Goal: Transaction & Acquisition: Purchase product/service

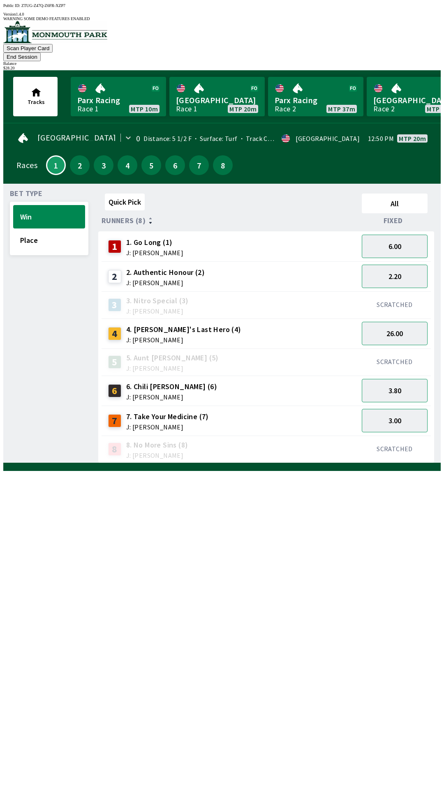
click at [41, 53] on button "End Session" at bounding box center [21, 57] width 37 height 9
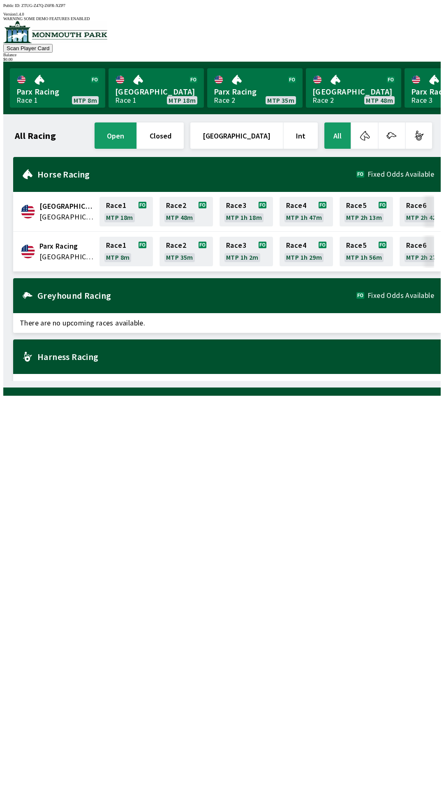
click at [63, 212] on span "[GEOGRAPHIC_DATA]" at bounding box center [66, 217] width 55 height 11
click at [55, 203] on span "[GEOGRAPHIC_DATA]" at bounding box center [66, 206] width 55 height 11
click at [152, 75] on link "Monmouth Park Race 1 MTP 18m" at bounding box center [156, 87] width 95 height 39
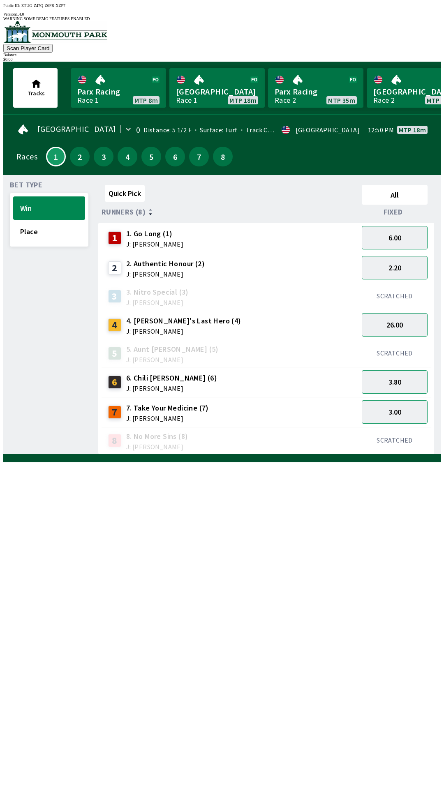
click at [149, 271] on span "J: [PERSON_NAME]" at bounding box center [165, 274] width 79 height 7
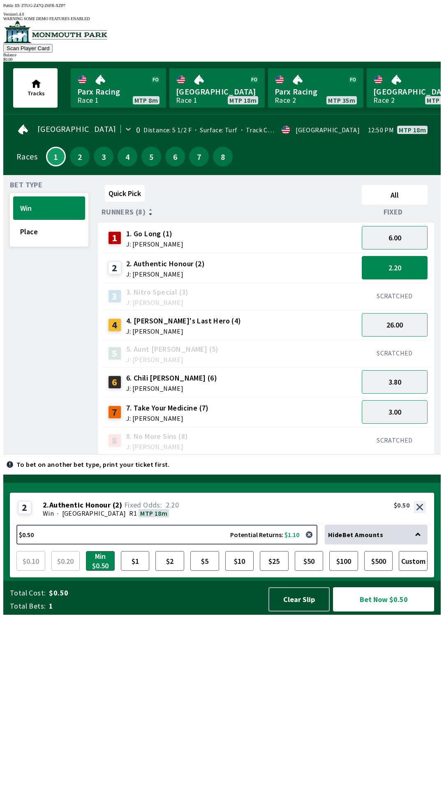
click at [157, 405] on span "7. Take Your Medicine (7)" at bounding box center [167, 408] width 83 height 11
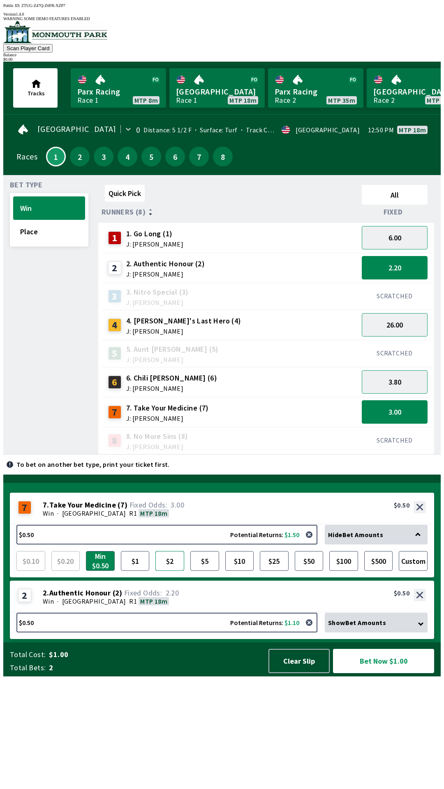
click at [169, 571] on button "$2" at bounding box center [169, 561] width 29 height 20
click at [311, 631] on button "button" at bounding box center [309, 623] width 16 height 16
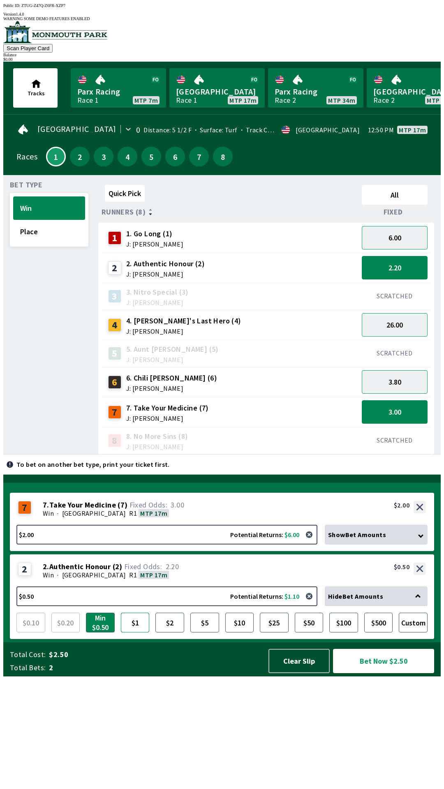
click at [134, 633] on button "$1" at bounding box center [135, 623] width 29 height 20
click at [370, 673] on button "Bet Now $3.00" at bounding box center [383, 661] width 101 height 24
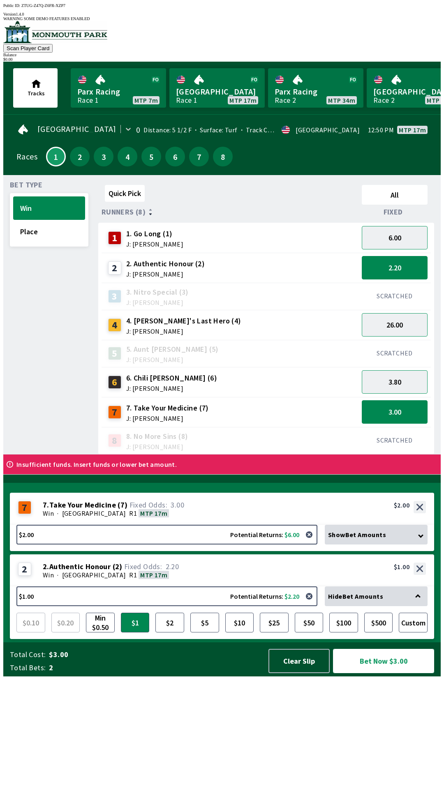
click at [386, 673] on button "Bet Now $3.00" at bounding box center [383, 661] width 101 height 24
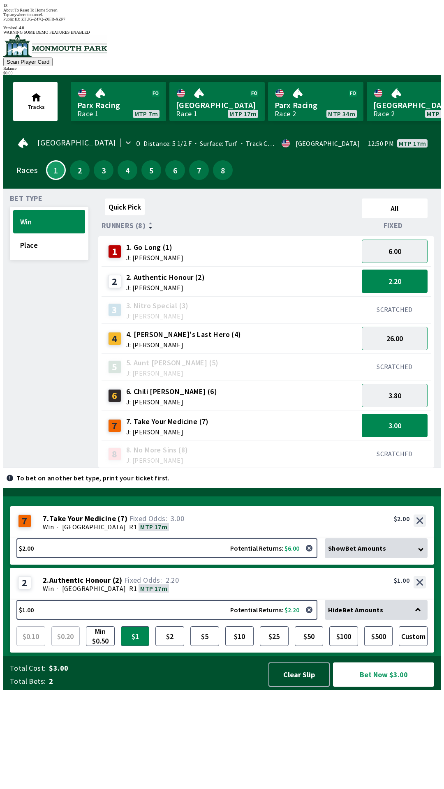
click at [271, 444] on div "8 8. No More Sins (8) J: [PERSON_NAME]" at bounding box center [230, 454] width 250 height 21
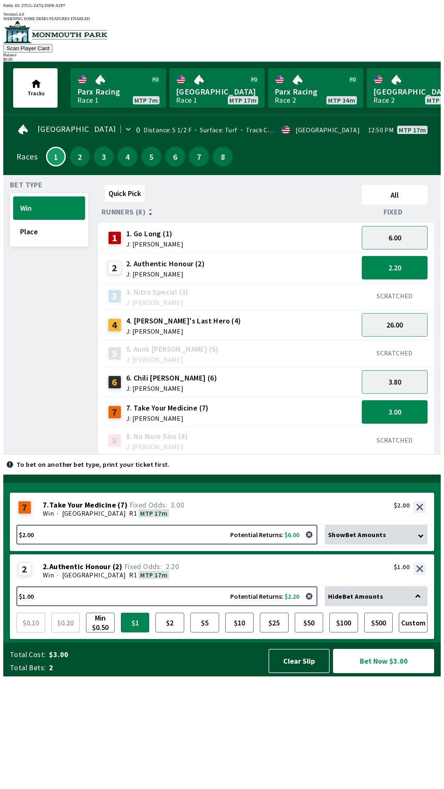
click at [357, 673] on button "Bet Now $3.00" at bounding box center [383, 661] width 101 height 24
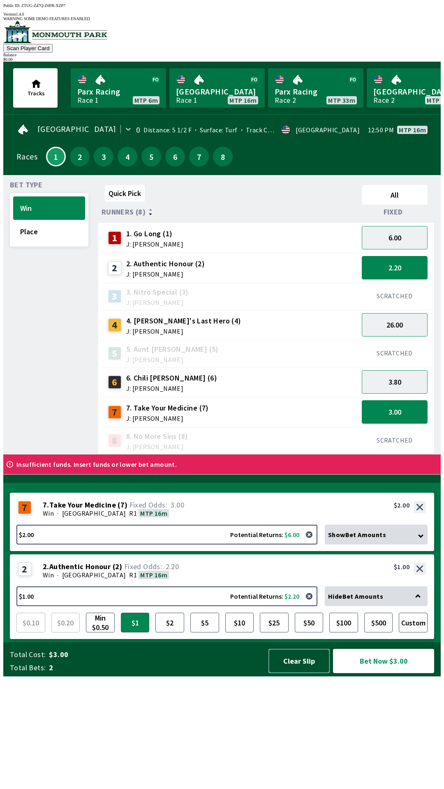
click at [301, 673] on button "Clear Slip" at bounding box center [298, 661] width 61 height 24
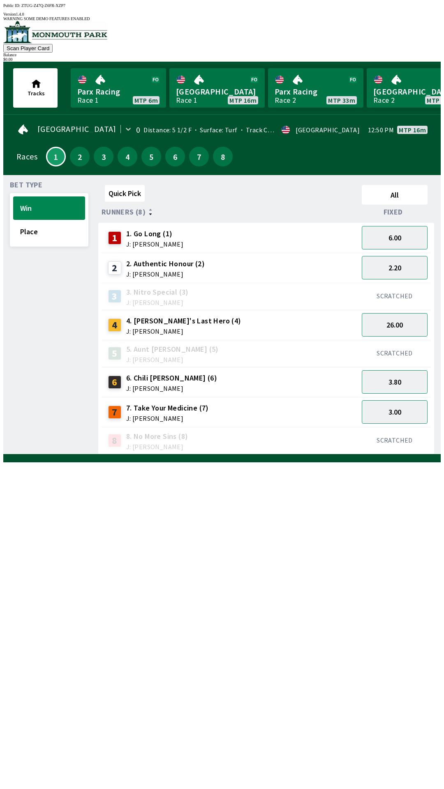
click at [426, 57] on div "$ 0.00" at bounding box center [221, 59] width 437 height 5
click at [57, 154] on button "1" at bounding box center [56, 157] width 20 height 20
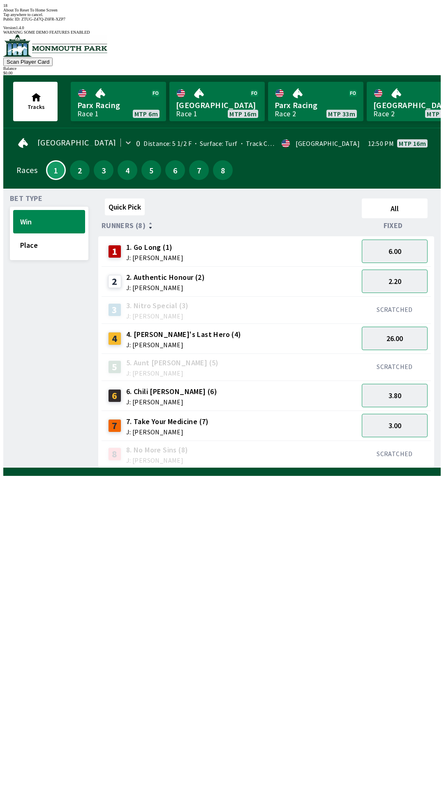
click at [256, 416] on div "7 7. Take Your Medicine (7) J: [PERSON_NAME]" at bounding box center [230, 426] width 250 height 21
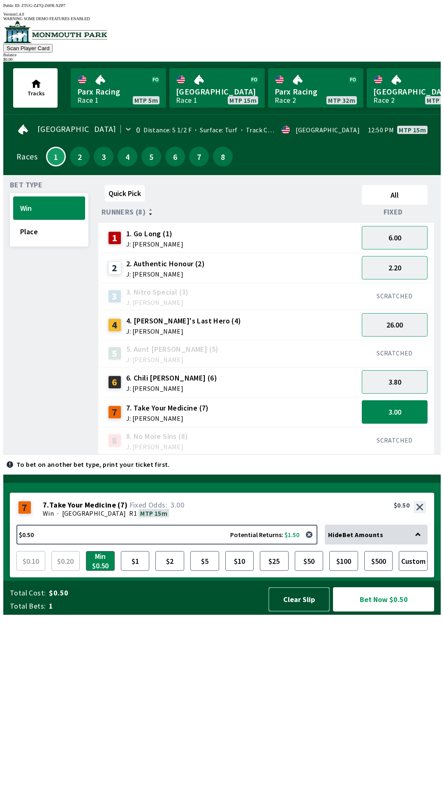
click at [303, 612] on button "Clear Slip" at bounding box center [298, 599] width 61 height 24
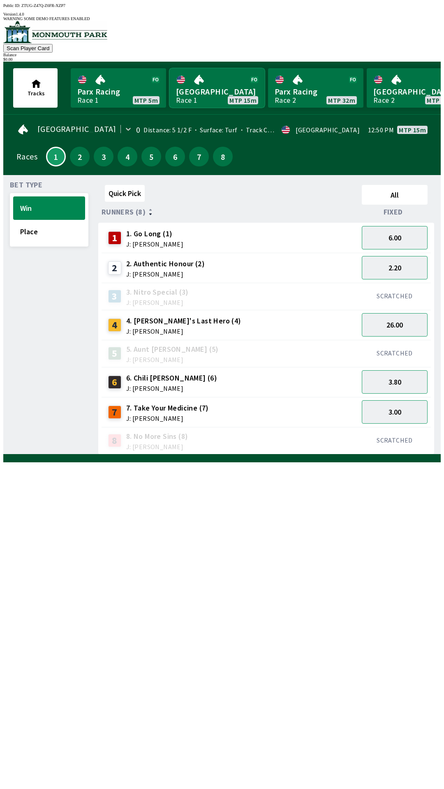
click at [213, 88] on link "[GEOGRAPHIC_DATA] Race 1 MTP 15m" at bounding box center [216, 87] width 95 height 39
click at [201, 77] on link "[GEOGRAPHIC_DATA] Race 1 MTP 15m" at bounding box center [216, 87] width 95 height 39
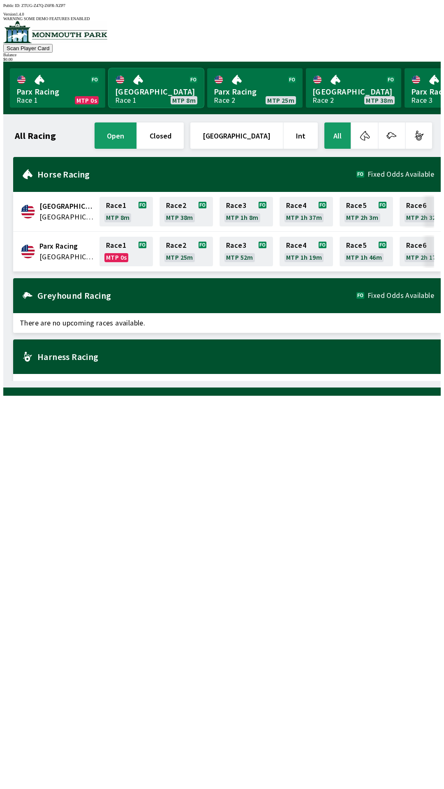
click at [160, 75] on link "[GEOGRAPHIC_DATA] Race 1 MTP 8m" at bounding box center [156, 87] width 95 height 39
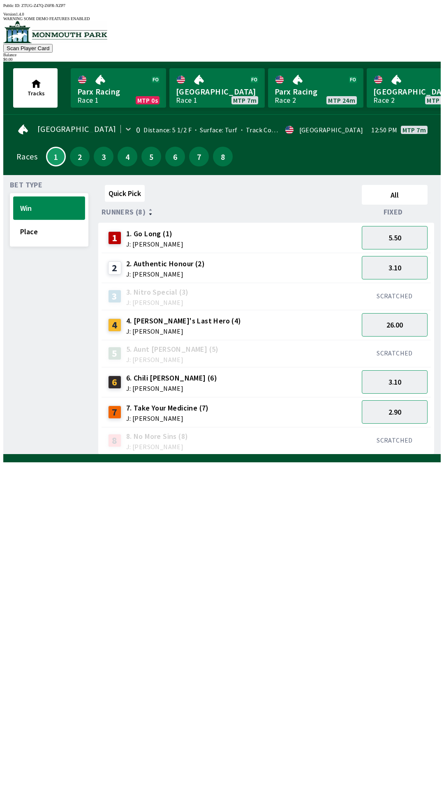
click at [41, 204] on button "Win" at bounding box center [49, 208] width 72 height 23
click at [194, 415] on span "J: [PERSON_NAME]" at bounding box center [167, 418] width 83 height 7
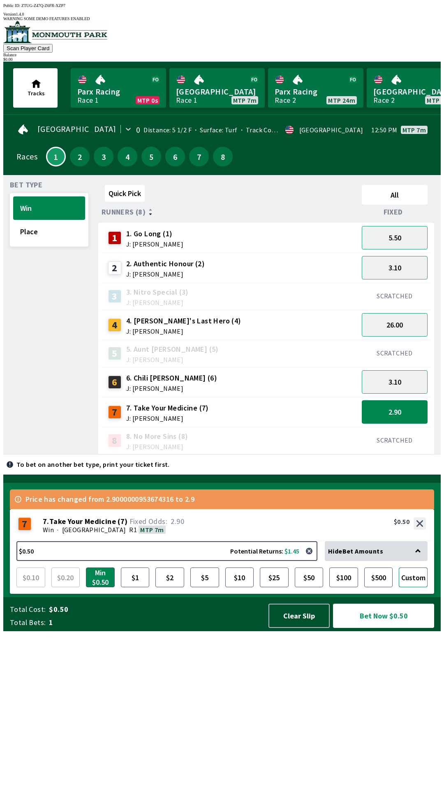
click at [412, 587] on button "Custom" at bounding box center [413, 578] width 29 height 20
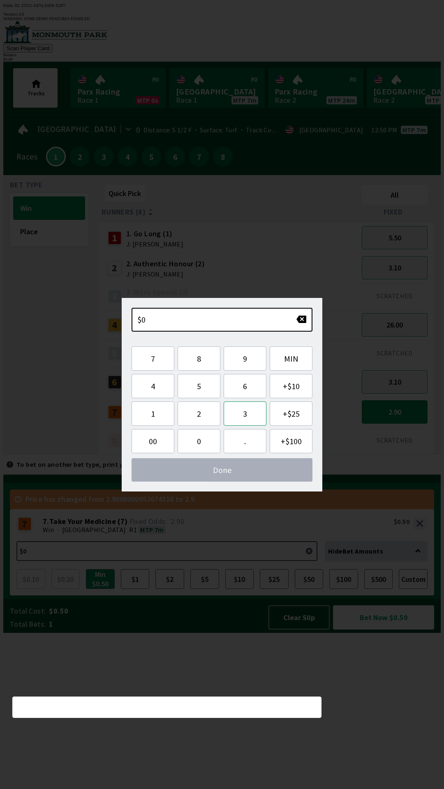
click at [245, 404] on button "3" at bounding box center [245, 414] width 43 height 24
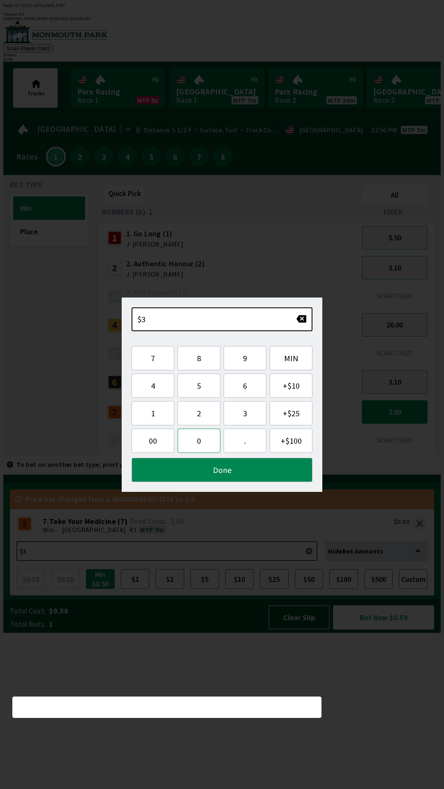
click at [192, 446] on button "0" at bounding box center [199, 441] width 43 height 24
click at [299, 321] on button "button" at bounding box center [301, 319] width 11 height 8
click at [299, 319] on button "button" at bounding box center [301, 319] width 11 height 8
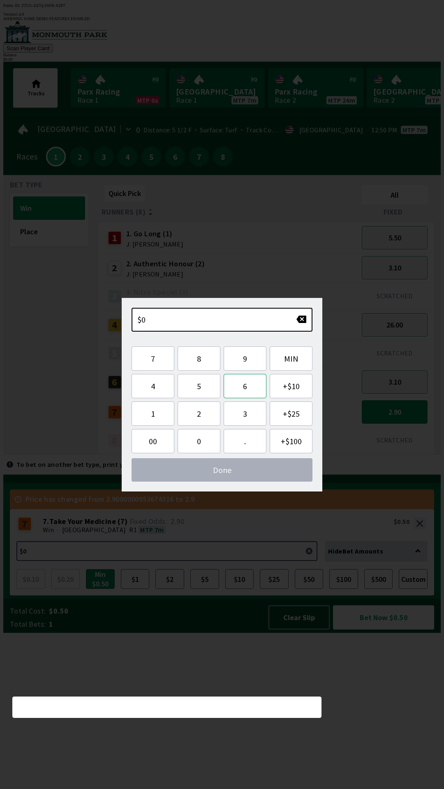
click at [244, 388] on button "6" at bounding box center [245, 386] width 43 height 24
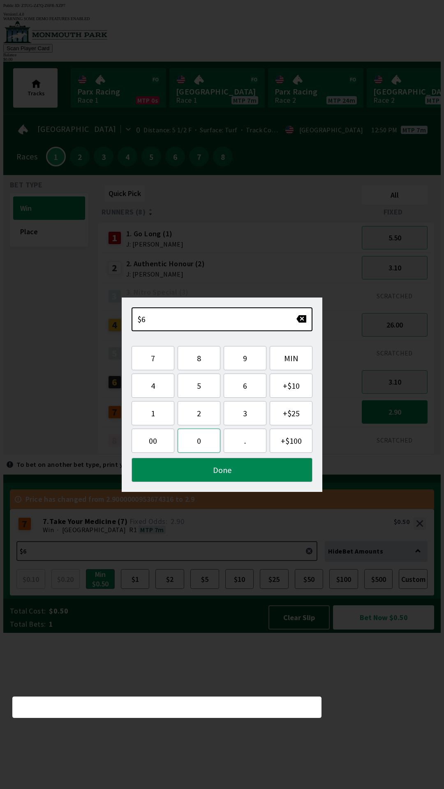
click at [198, 442] on button "0" at bounding box center [199, 441] width 43 height 24
click at [227, 470] on button "Done" at bounding box center [222, 470] width 181 height 24
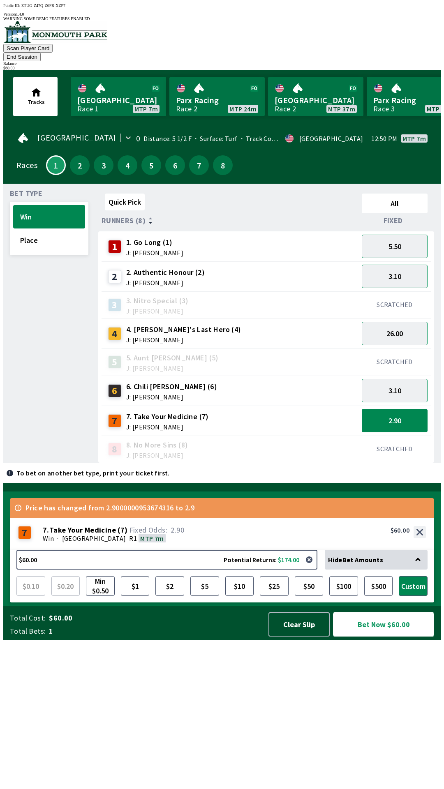
click at [400, 637] on button "Bet Now $60.00" at bounding box center [383, 625] width 101 height 24
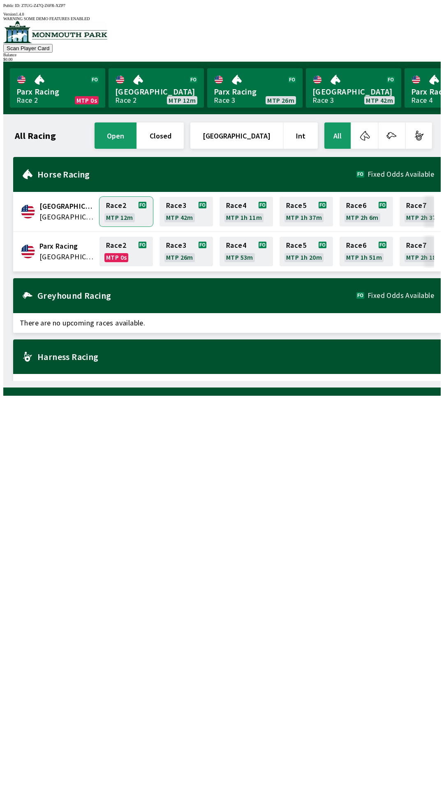
click at [117, 210] on link "Race 2 MTP 12m" at bounding box center [125, 212] width 53 height 30
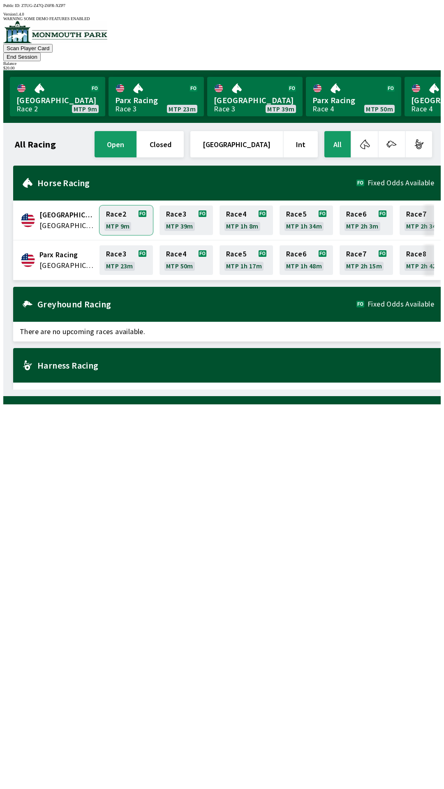
click at [116, 206] on link "Race 2 MTP 9m" at bounding box center [125, 221] width 53 height 30
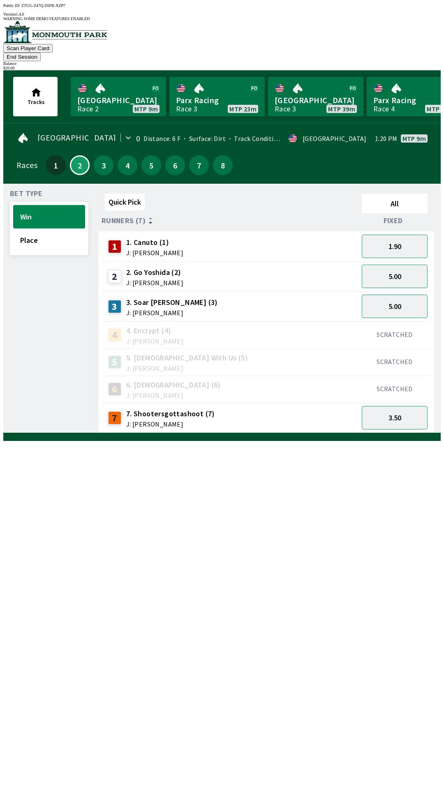
click at [137, 267] on span "2. Go Yoshida (2)" at bounding box center [154, 272] width 57 height 11
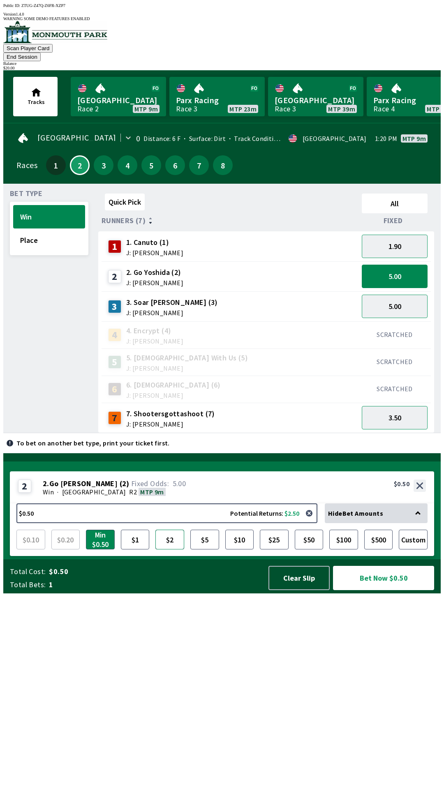
click at [170, 550] on button "$2" at bounding box center [169, 540] width 29 height 20
click at [376, 590] on button "Bet Now $2.00" at bounding box center [383, 578] width 101 height 24
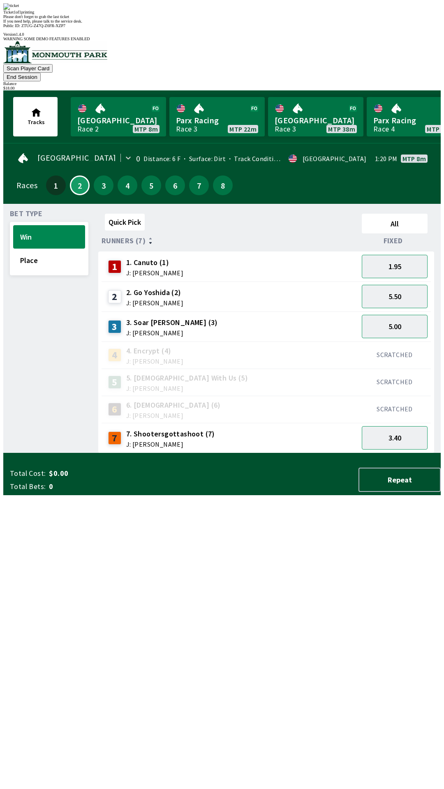
click at [284, 453] on div "Quick Pick All Runners (7) Fixed 1 1. Canuto (1) J: [PERSON_NAME] 1.95 2 2. Go …" at bounding box center [269, 331] width 342 height 243
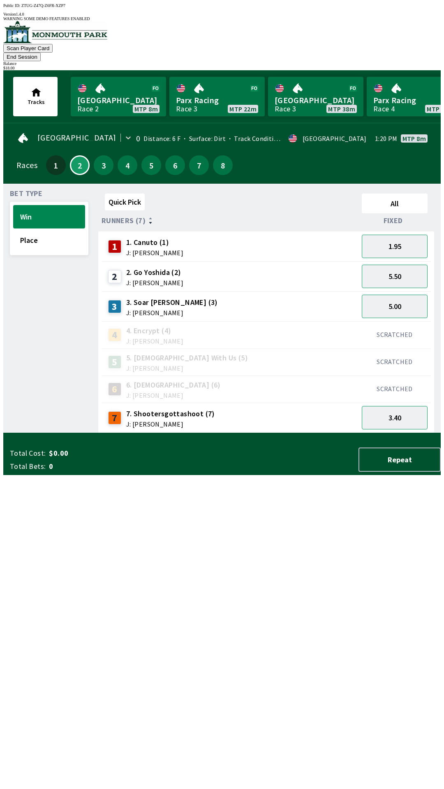
click at [171, 237] on div "1 1. Canuto (1) J: [PERSON_NAME]" at bounding box center [230, 246] width 250 height 21
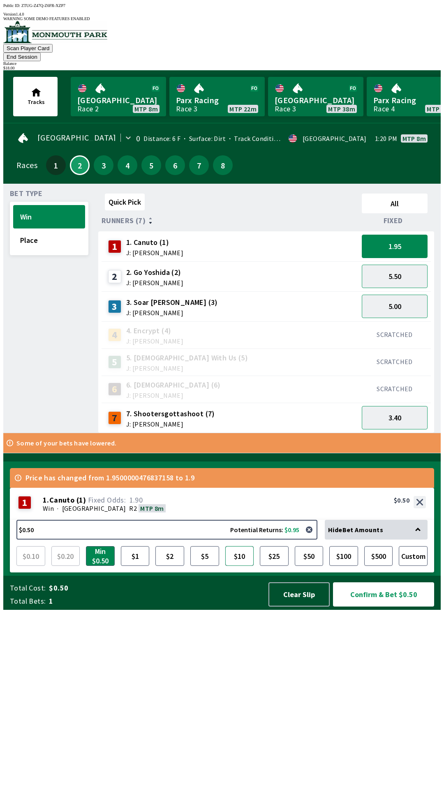
click at [243, 566] on button "$10" at bounding box center [239, 556] width 29 height 20
click at [382, 607] on button "Confirm & Bet $10.00" at bounding box center [383, 595] width 101 height 24
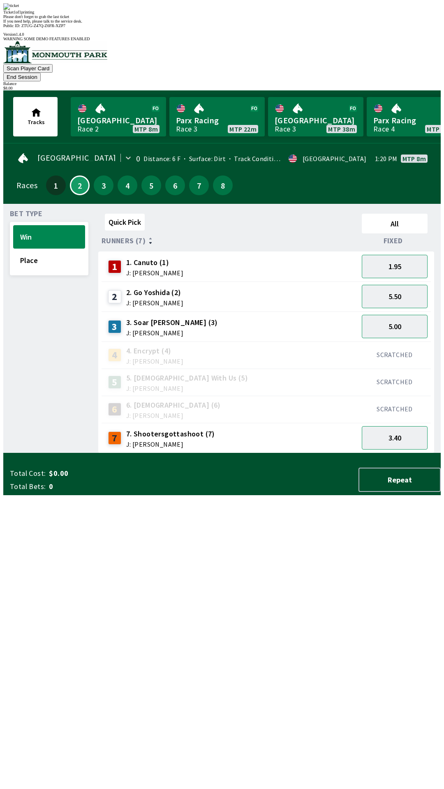
click at [226, 453] on div "Quick Pick All Runners (7) Fixed 1 1. Canuto (1) J: [PERSON_NAME] 1.95 2 2. Go …" at bounding box center [269, 331] width 342 height 243
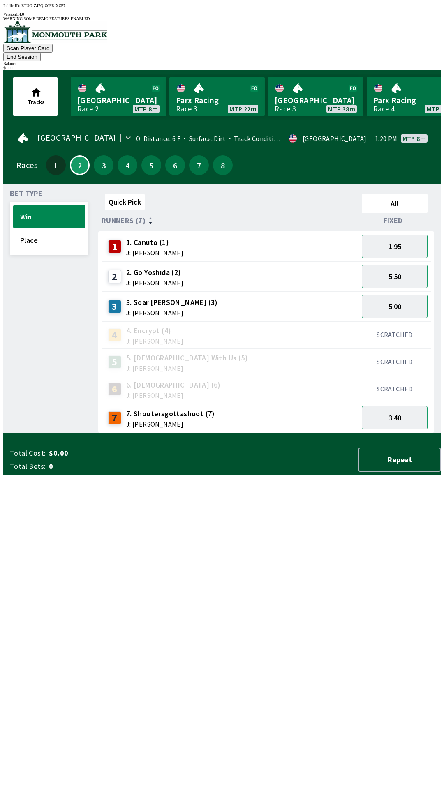
click at [41, 53] on button "End Session" at bounding box center [21, 57] width 37 height 9
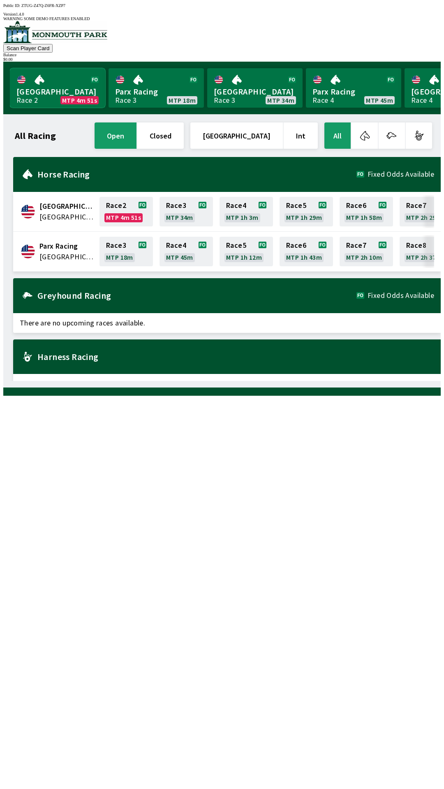
click at [30, 75] on link "[GEOGRAPHIC_DATA] Race 2 MTP 4m 51s" at bounding box center [57, 87] width 95 height 39
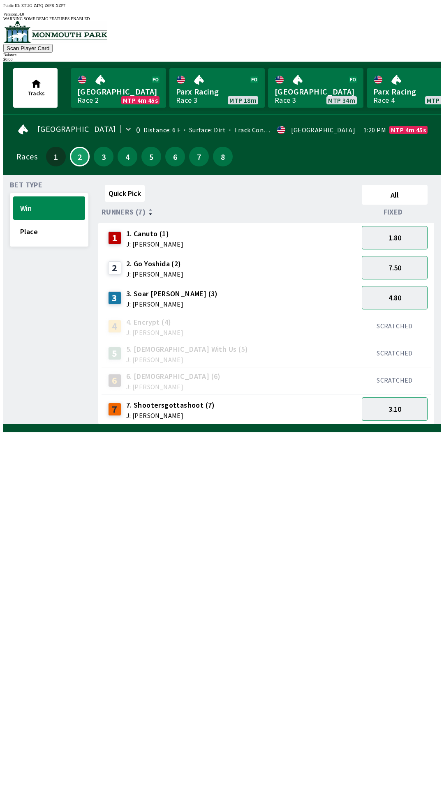
click at [167, 289] on span "3. Soar [PERSON_NAME] (3)" at bounding box center [172, 294] width 92 height 11
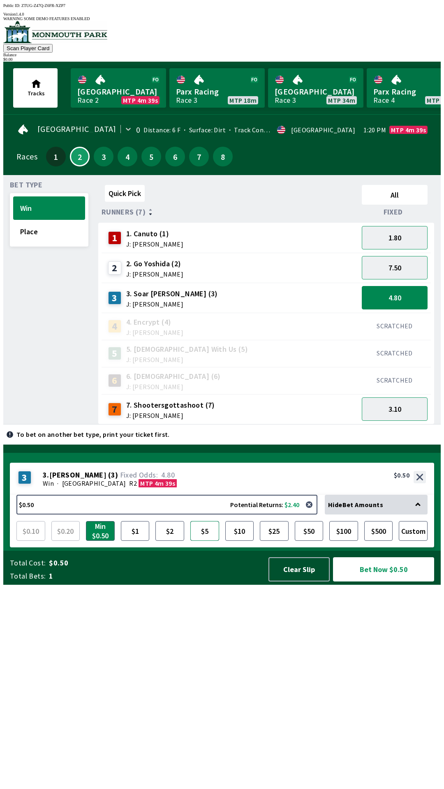
click at [195, 541] on button "$5" at bounding box center [204, 531] width 29 height 20
click at [395, 582] on button "Bet Now $5.00" at bounding box center [383, 569] width 101 height 24
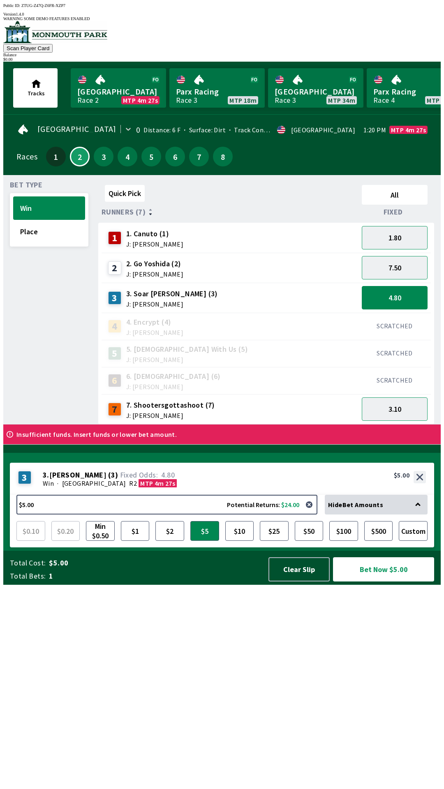
click at [160, 412] on span "J: [PERSON_NAME]" at bounding box center [170, 415] width 89 height 7
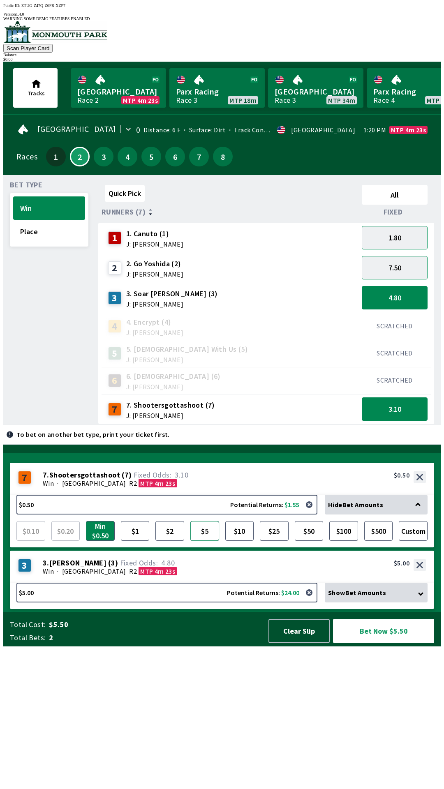
click at [204, 541] on button "$5" at bounding box center [204, 531] width 29 height 20
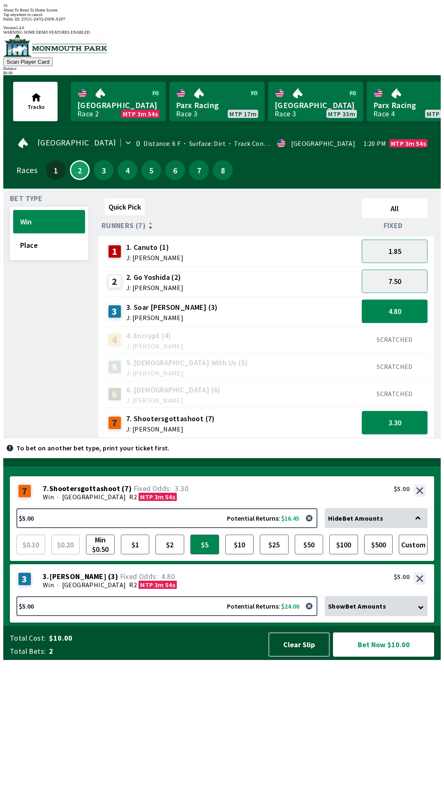
click at [88, 438] on div "Bet Type Win Place Quick Pick All Runners (7) Fixed 1 1. Canuto (1) J: [PERSON_…" at bounding box center [225, 315] width 431 height 246
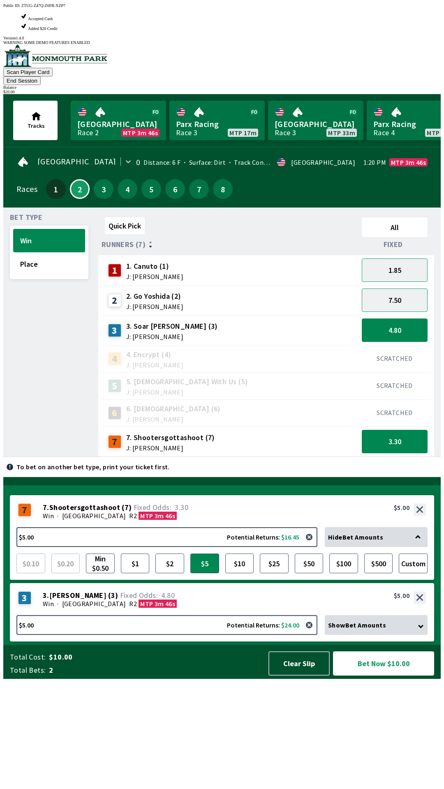
click at [397, 676] on button "Bet Now $10.00" at bounding box center [383, 664] width 101 height 24
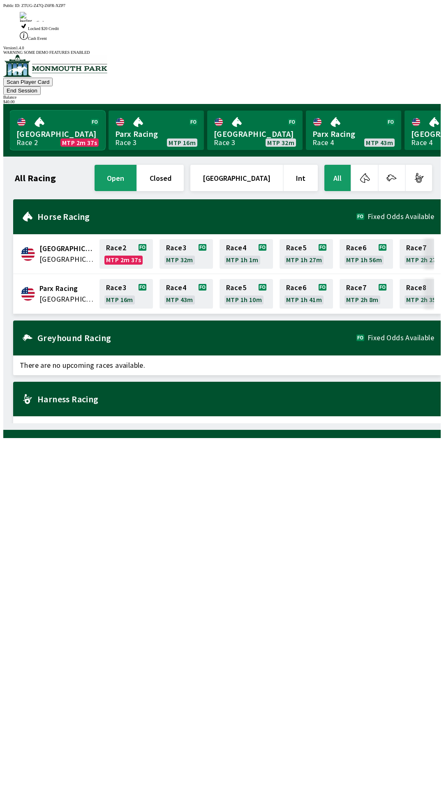
click at [42, 111] on link "Monmouth Park Race 2 MTP 2m 37s" at bounding box center [57, 130] width 95 height 39
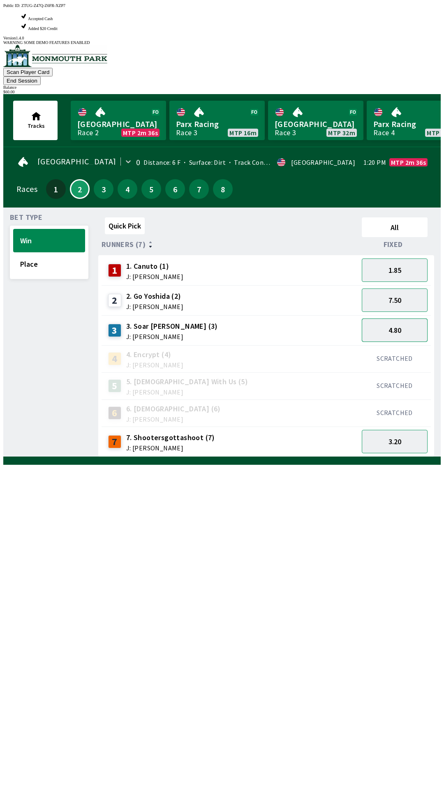
click at [399, 319] on button "4.80" at bounding box center [395, 330] width 66 height 23
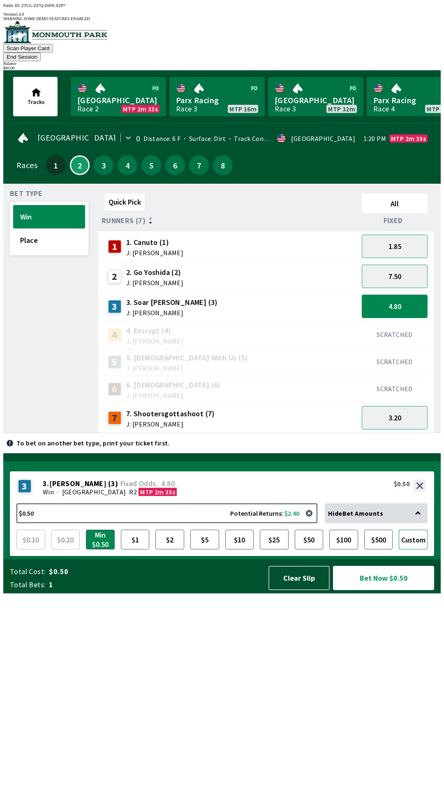
click at [423, 550] on button "Custom" at bounding box center [413, 540] width 29 height 20
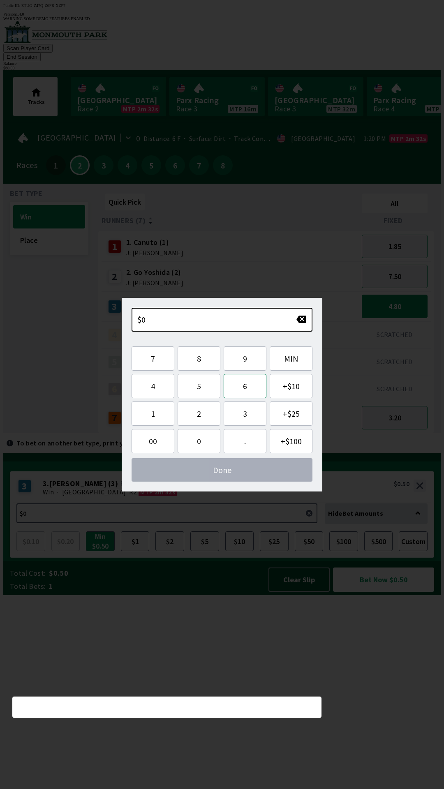
click at [248, 398] on button "6" at bounding box center [245, 386] width 43 height 24
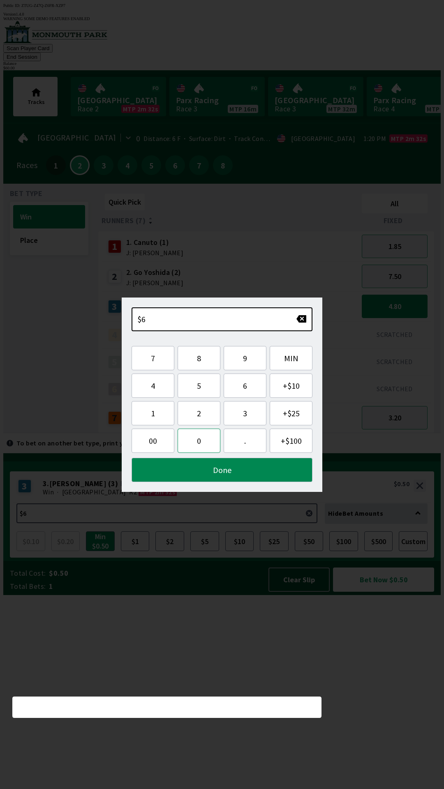
click at [199, 445] on button "0" at bounding box center [199, 441] width 43 height 24
click at [251, 471] on button "Done" at bounding box center [222, 470] width 181 height 24
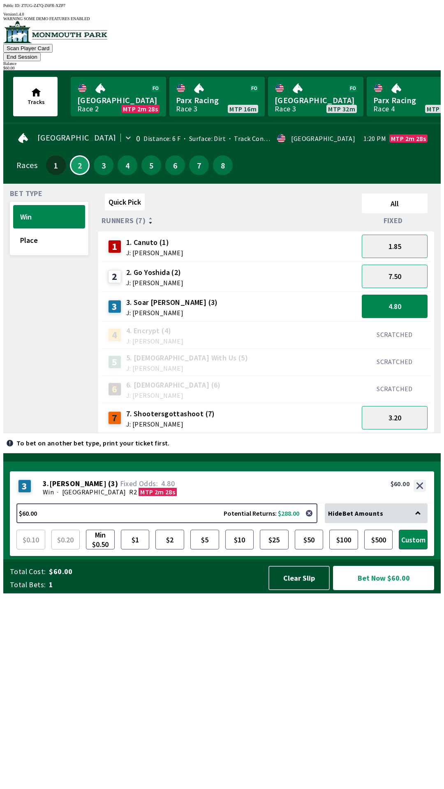
click at [397, 590] on button "Bet Now $60.00" at bounding box center [383, 578] width 101 height 24
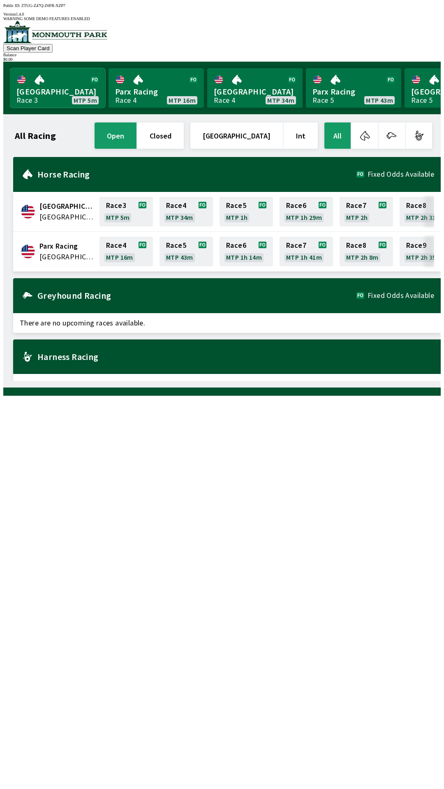
click at [49, 74] on link "Monmouth Park Race 3 MTP 5m" at bounding box center [57, 87] width 95 height 39
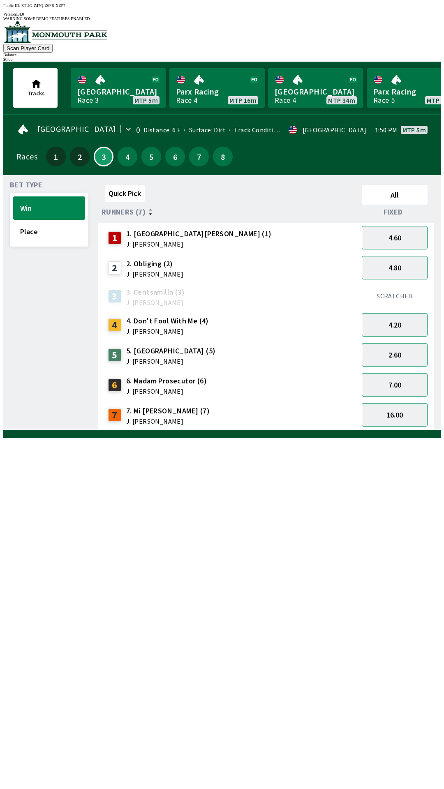
click at [153, 388] on span "J: [PERSON_NAME]" at bounding box center [166, 391] width 81 height 7
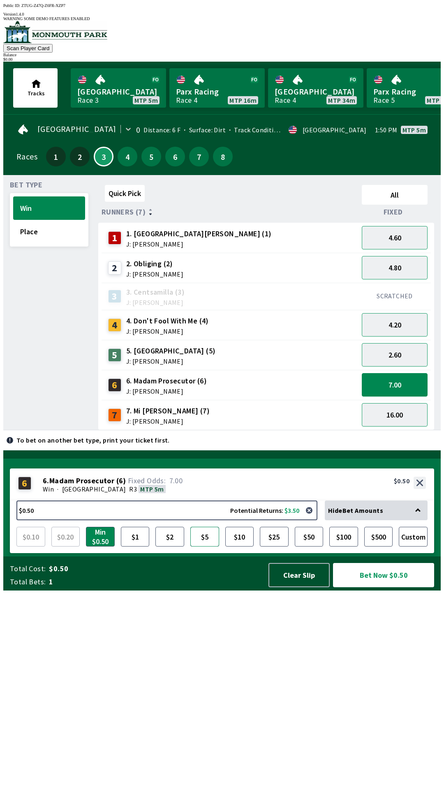
click at [206, 547] on button "$5" at bounding box center [204, 537] width 29 height 20
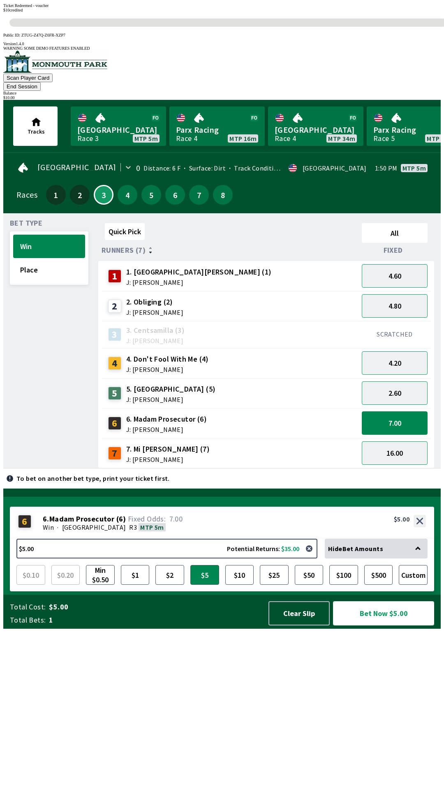
click at [391, 626] on button "Bet Now $5.00" at bounding box center [383, 613] width 101 height 24
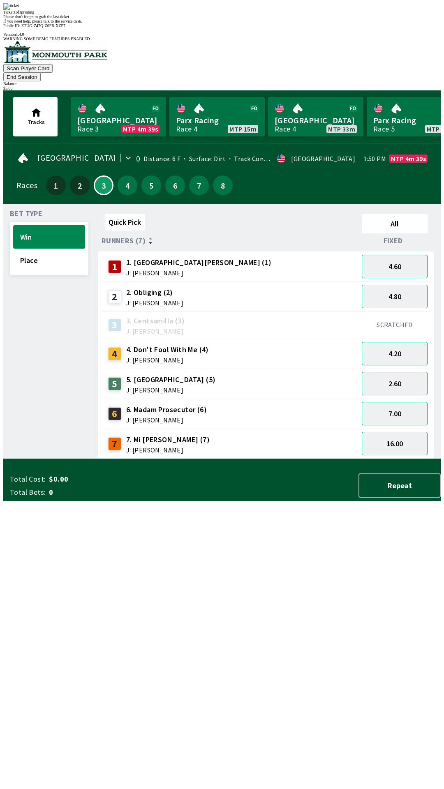
click at [202, 459] on div "Quick Pick All Runners (7) Fixed 1 1. Park Avenue [PERSON_NAME] (1) J: [PERSON_…" at bounding box center [269, 334] width 342 height 249
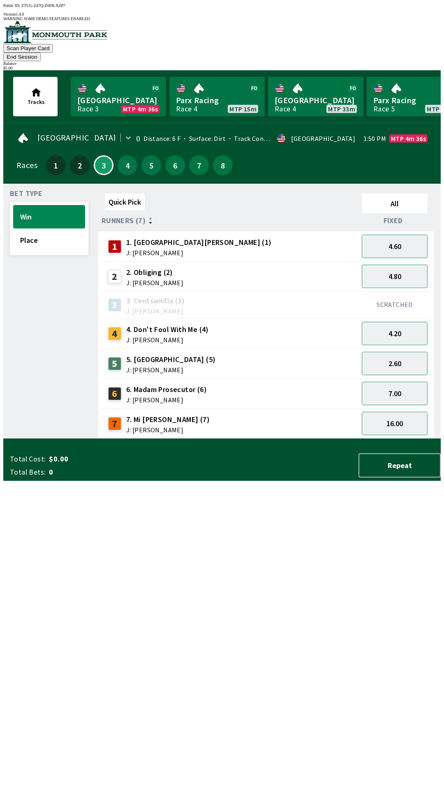
click at [41, 53] on button "End Session" at bounding box center [21, 57] width 37 height 9
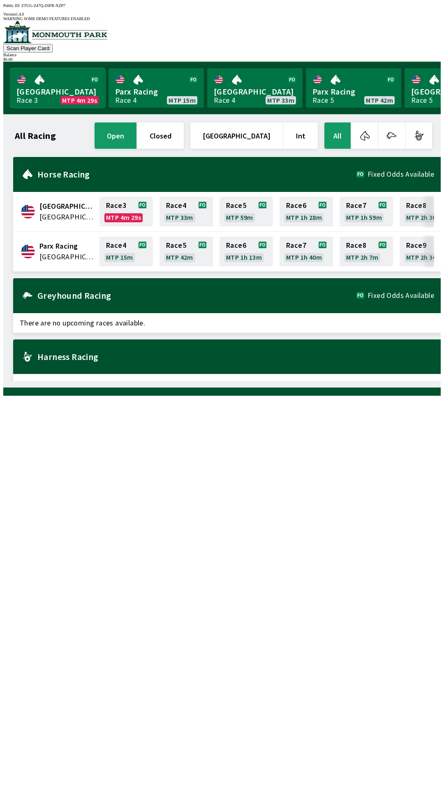
click at [57, 86] on link "Monmouth Park Race 3 MTP 4m 29s" at bounding box center [57, 87] width 95 height 39
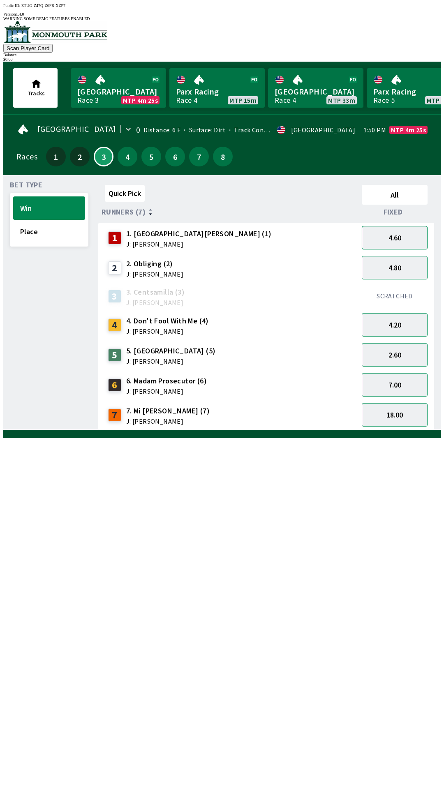
click at [409, 238] on button "4.60" at bounding box center [395, 237] width 66 height 23
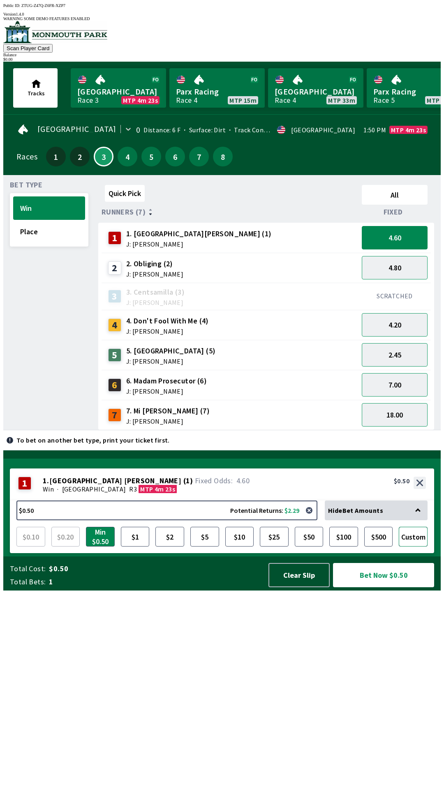
click at [424, 547] on button "Custom" at bounding box center [413, 537] width 29 height 20
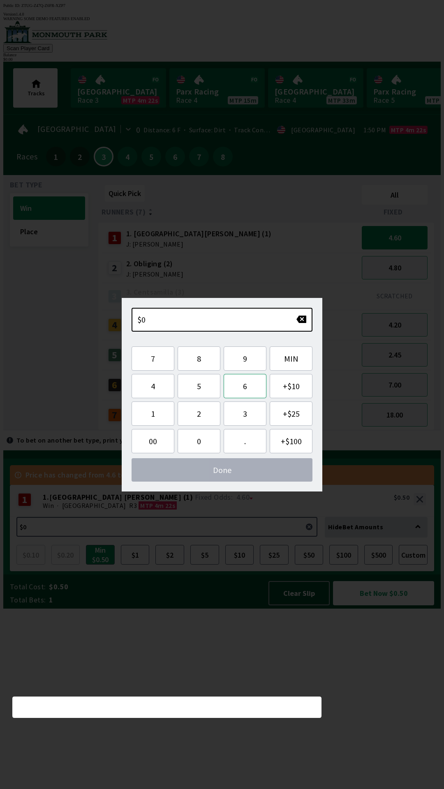
click at [256, 387] on button "6" at bounding box center [245, 386] width 43 height 24
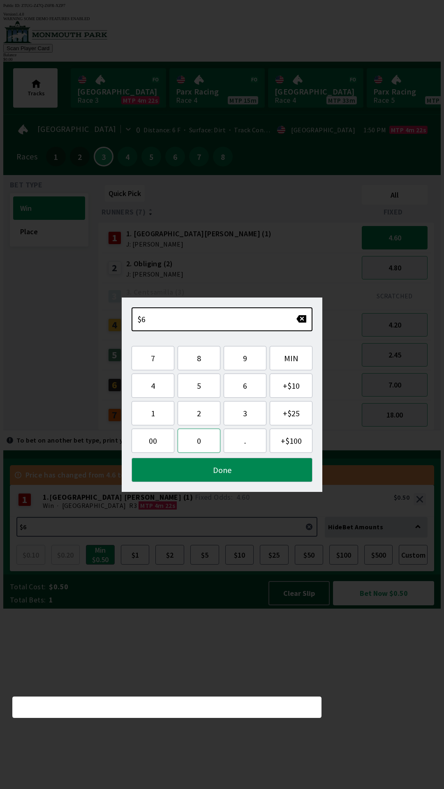
click at [195, 441] on button "0" at bounding box center [199, 441] width 43 height 24
click at [245, 471] on button "Done" at bounding box center [222, 470] width 181 height 24
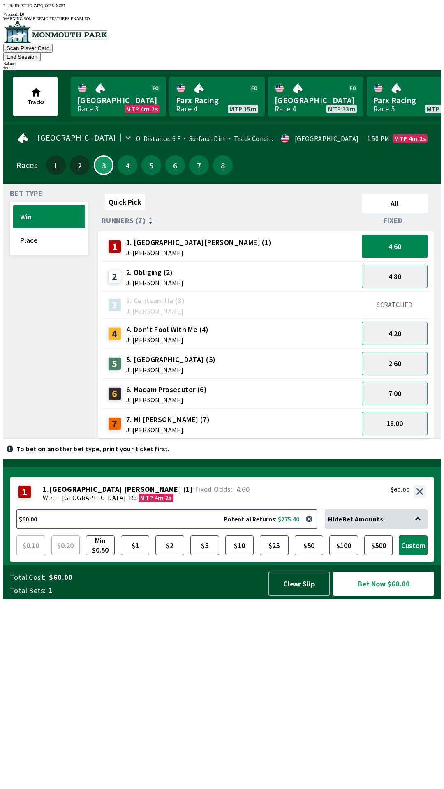
click at [401, 596] on button "Bet Now $60.00" at bounding box center [383, 584] width 101 height 24
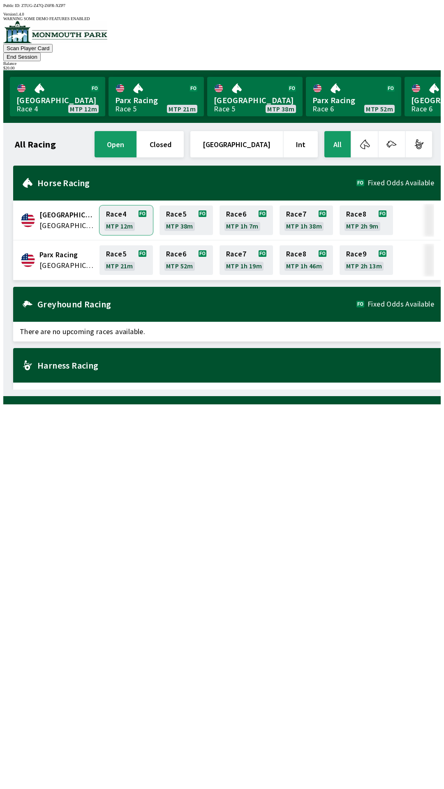
click at [119, 206] on link "Race 4 MTP 12m" at bounding box center [125, 221] width 53 height 30
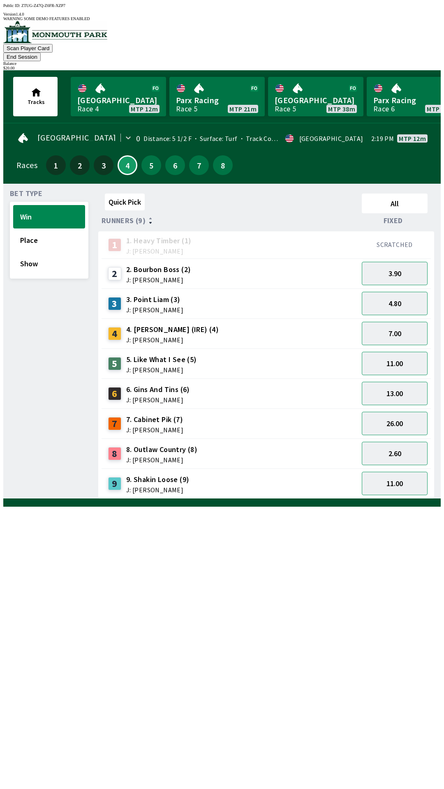
click at [261, 264] on div "2 2. Bourbon Boss (2) J: [PERSON_NAME]" at bounding box center [230, 274] width 250 height 21
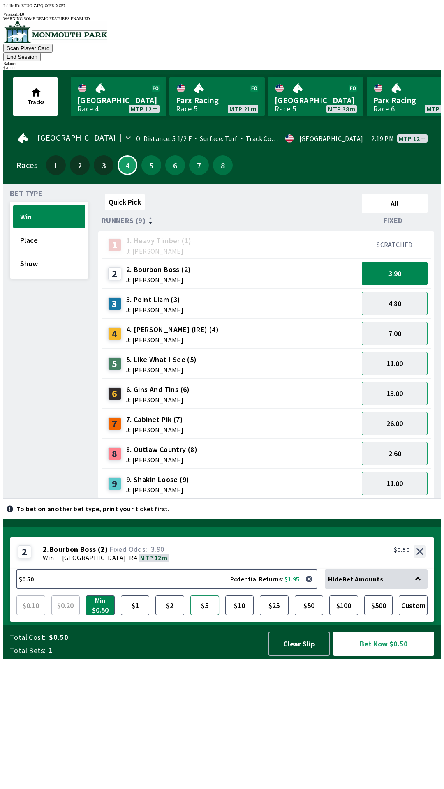
click at [204, 615] on button "$5" at bounding box center [204, 606] width 29 height 20
click at [385, 656] on button "Bet Now $5.00" at bounding box center [383, 644] width 101 height 24
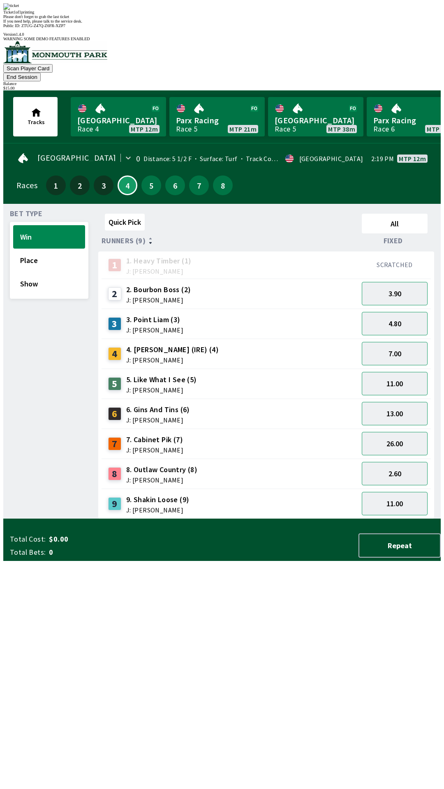
click at [294, 519] on div "Quick Pick All Runners (9) Fixed 1 1. Heavy Timber (1) J: Joezer [PERSON_NAME] …" at bounding box center [269, 364] width 342 height 309
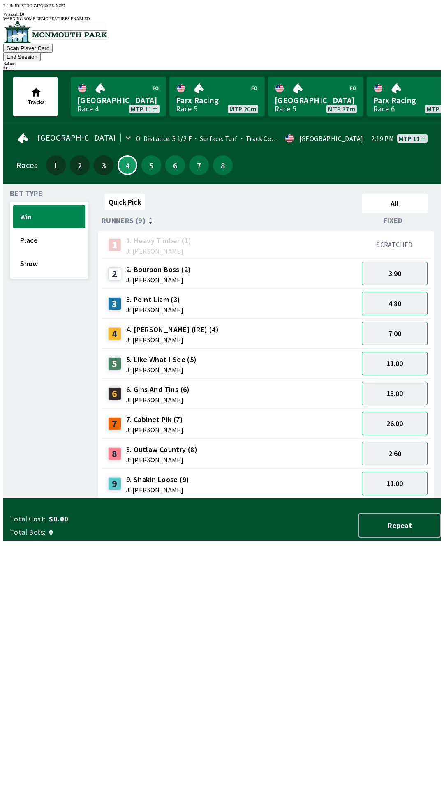
click at [249, 264] on div "2 2. Bourbon Boss (2) J: [PERSON_NAME]" at bounding box center [230, 274] width 250 height 21
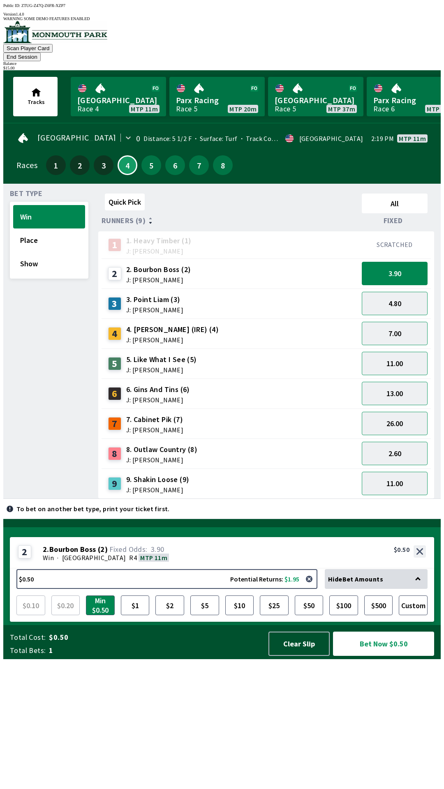
click at [278, 324] on div "4 4. [PERSON_NAME] (IRE) (4) J: [PERSON_NAME]" at bounding box center [230, 334] width 250 height 21
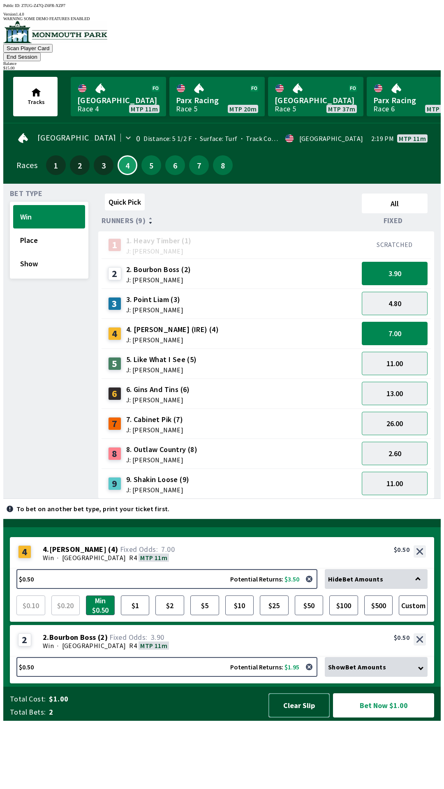
click at [287, 718] on button "Clear Slip" at bounding box center [298, 706] width 61 height 24
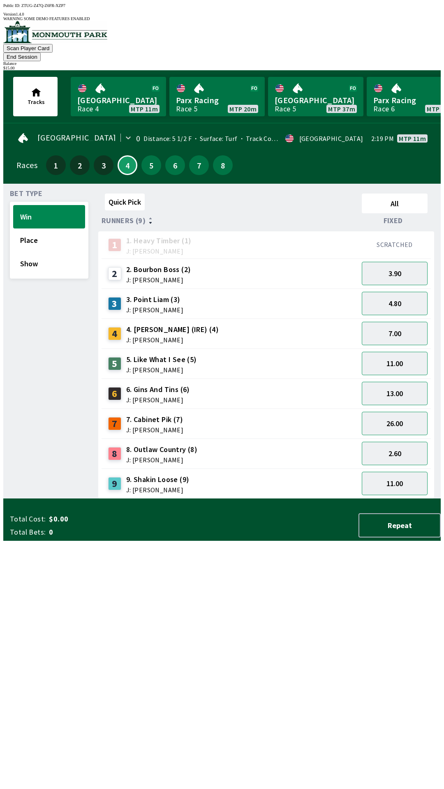
click at [273, 499] on div "Quick Pick All Runners (9) Fixed 1 1. Heavy Timber (1) J: Joezer [PERSON_NAME] …" at bounding box center [269, 344] width 342 height 309
click at [415, 66] on div "$ 15.00" at bounding box center [221, 68] width 437 height 5
click at [41, 53] on button "End Session" at bounding box center [21, 57] width 37 height 9
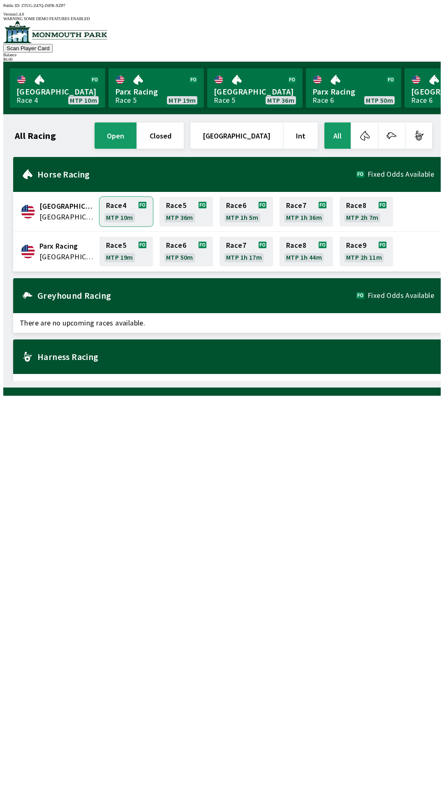
click at [118, 210] on link "Race 4 MTP 10m" at bounding box center [125, 212] width 53 height 30
